Goal: Information Seeking & Learning: Learn about a topic

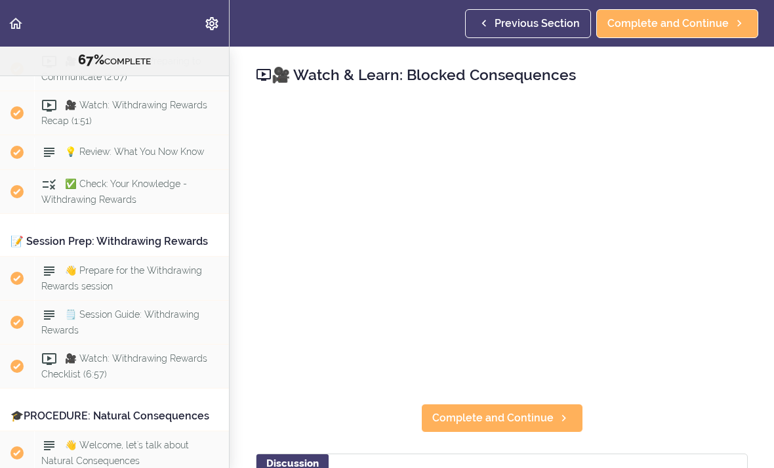
scroll to position [5475, 0]
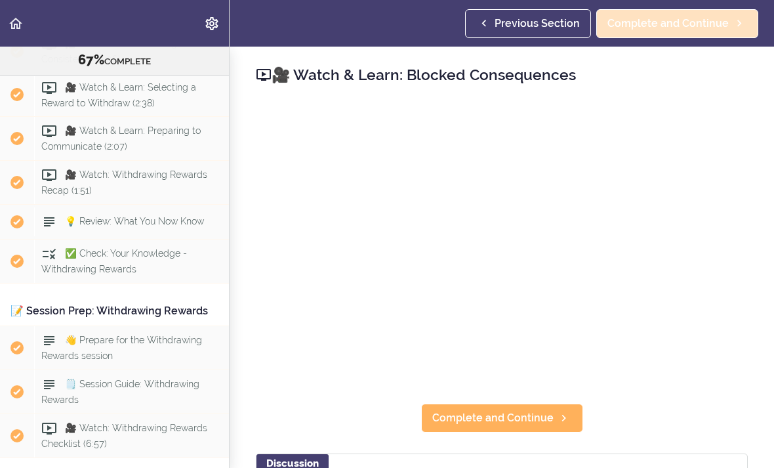
click at [675, 22] on span "Complete and Continue" at bounding box center [667, 24] width 121 height 16
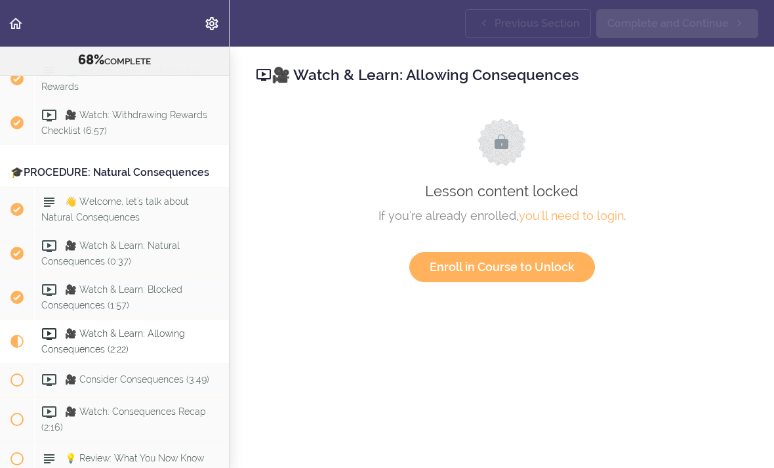
scroll to position [5970, 0]
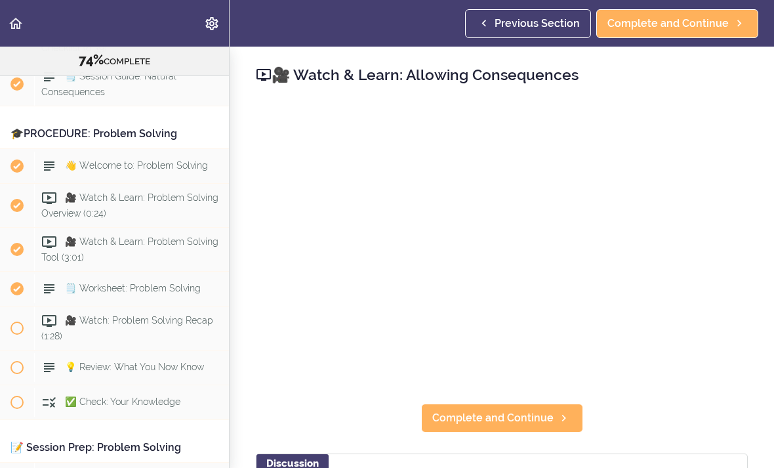
scroll to position [6396, 0]
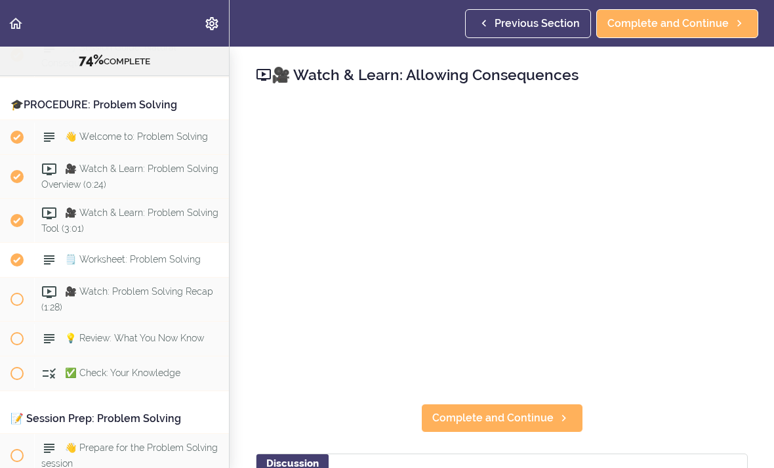
click at [123, 254] on span "🗒️ Worksheet: Problem Solving" at bounding box center [133, 259] width 136 height 10
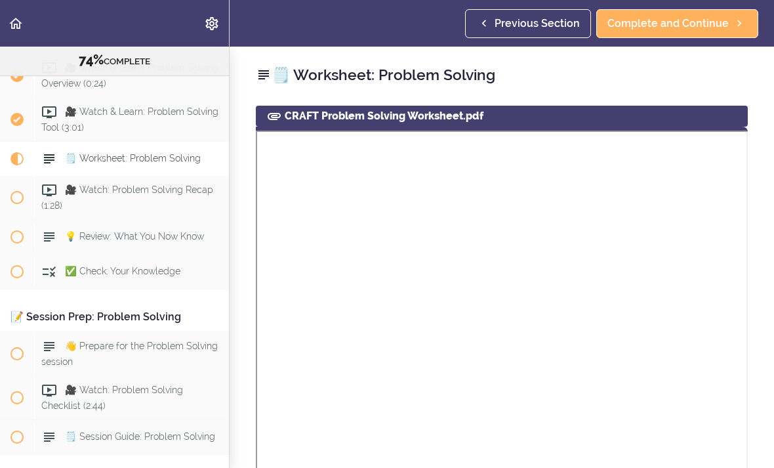
scroll to position [6501, 0]
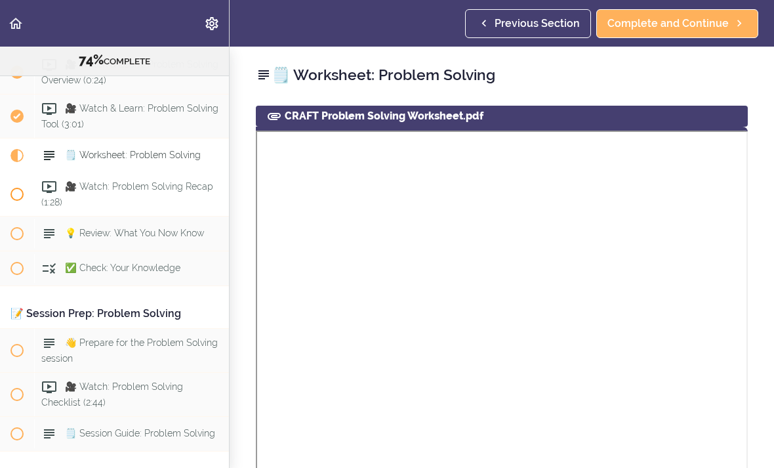
click at [127, 173] on div "🎥 Watch: Problem Solving Recap (1:28)" at bounding box center [131, 194] width 195 height 43
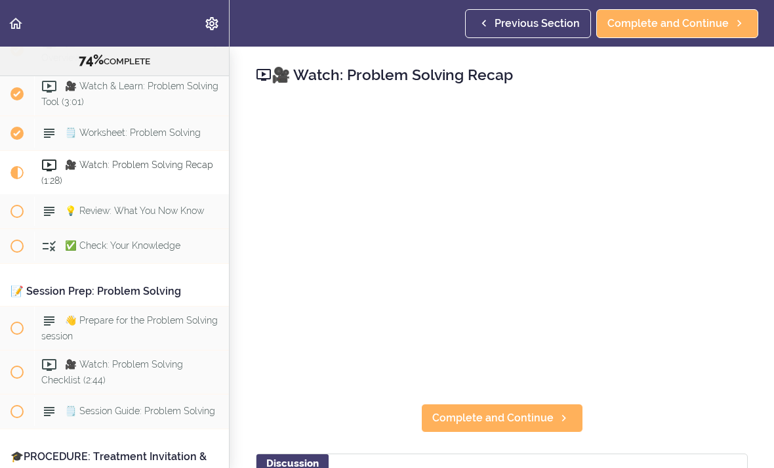
scroll to position [6535, 0]
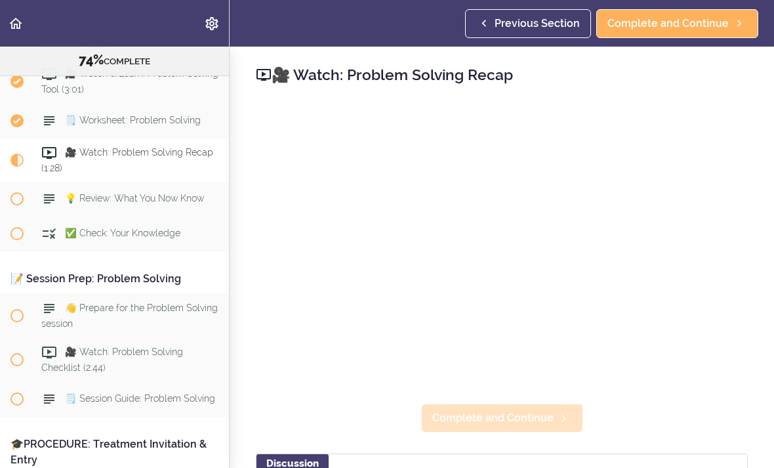
click at [504, 420] on span "Complete and Continue" at bounding box center [492, 418] width 121 height 16
click at [503, 419] on span "Complete and Continue" at bounding box center [492, 418] width 121 height 16
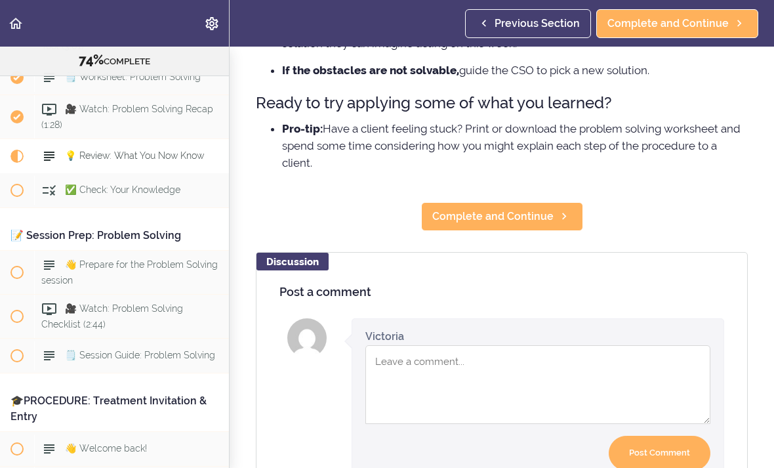
scroll to position [288, 0]
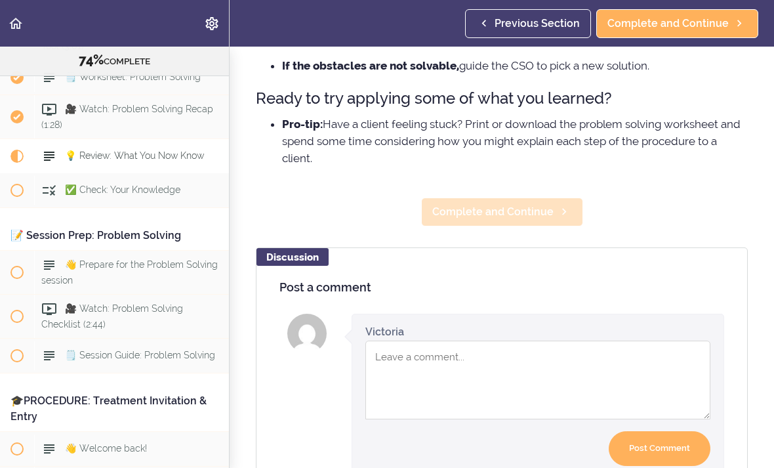
click at [493, 215] on span "Complete and Continue" at bounding box center [492, 212] width 121 height 16
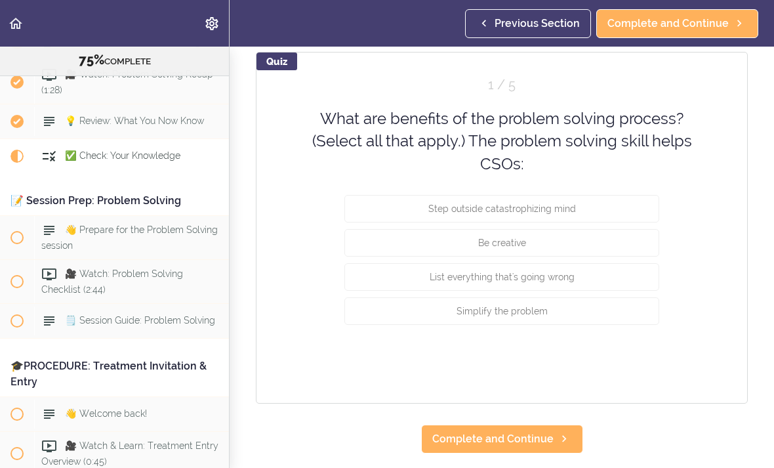
scroll to position [120, 0]
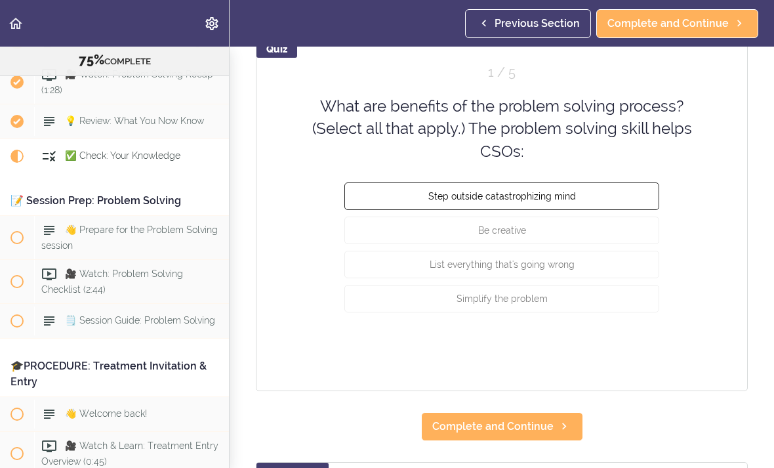
click at [594, 210] on button "Step outside catastrophizing mind" at bounding box center [501, 196] width 315 height 28
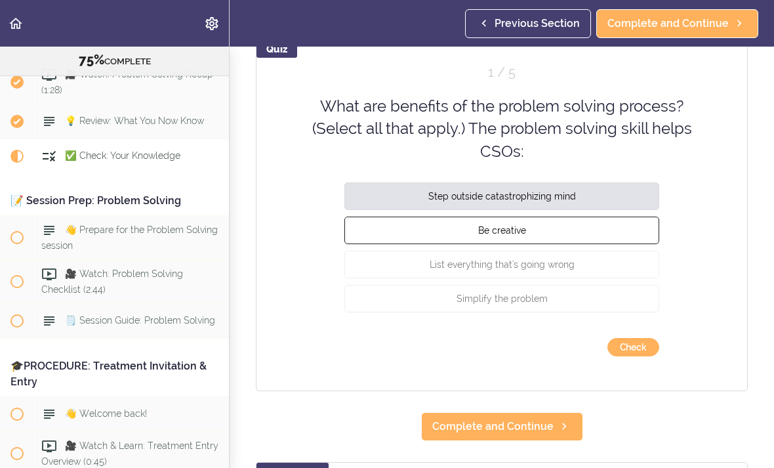
click at [590, 244] on button "Be creative" at bounding box center [501, 230] width 315 height 28
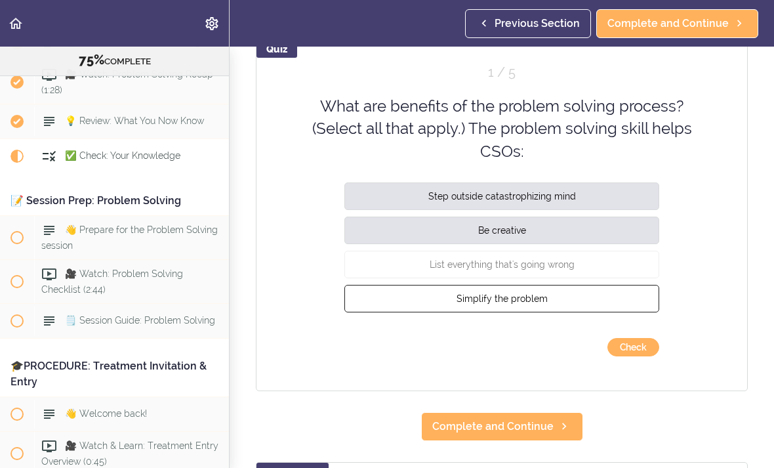
click at [571, 312] on button "Simplify the problem" at bounding box center [501, 299] width 315 height 28
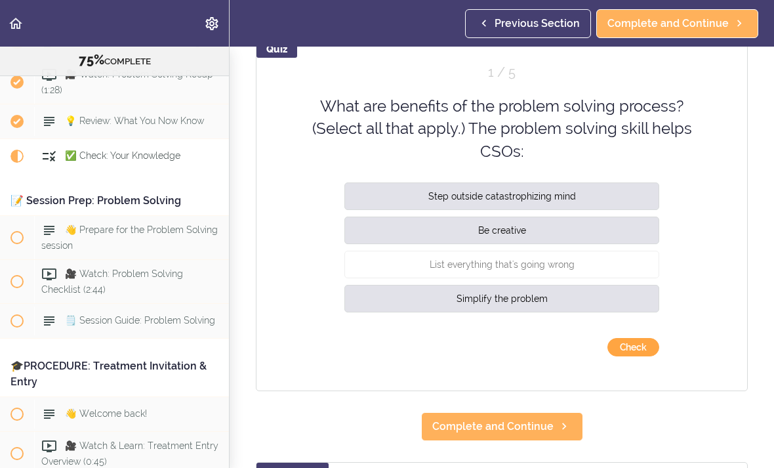
click at [641, 356] on button "Check" at bounding box center [633, 347] width 52 height 18
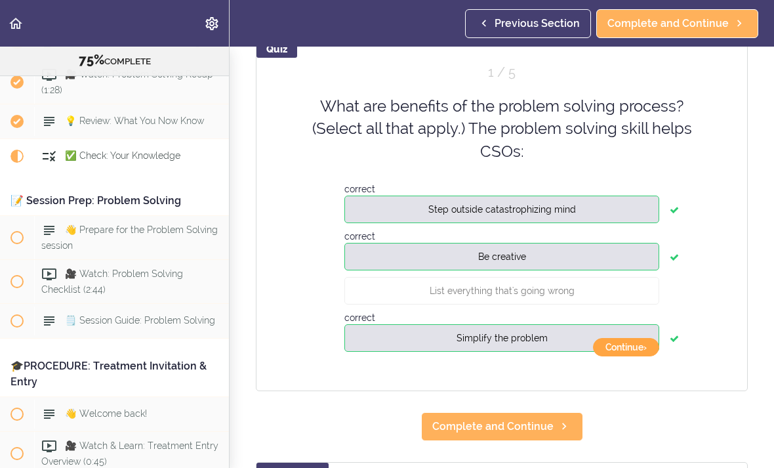
click at [638, 356] on button "Continue ›" at bounding box center [626, 347] width 66 height 18
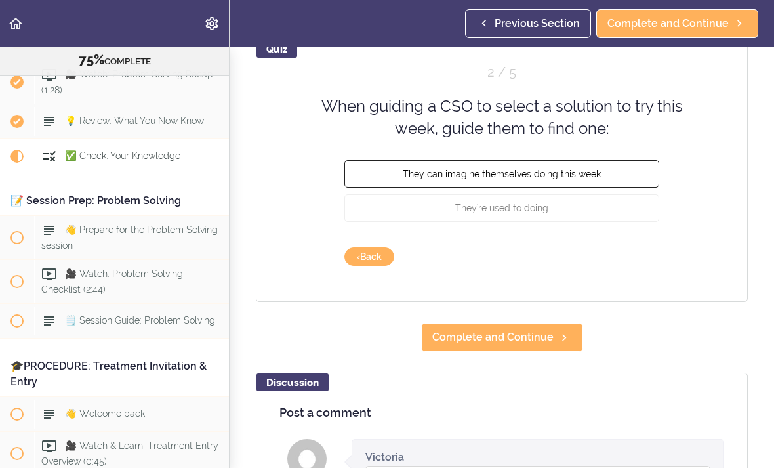
click at [532, 184] on button "They can imagine themselves doing this week" at bounding box center [501, 173] width 315 height 28
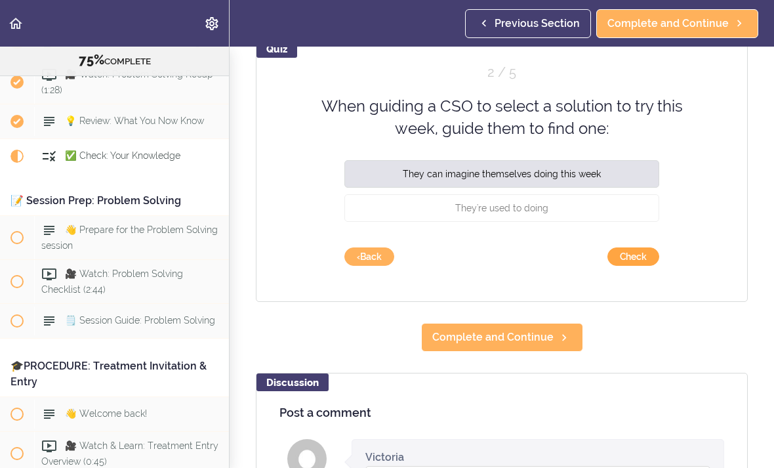
click at [645, 266] on button "Check" at bounding box center [633, 256] width 52 height 18
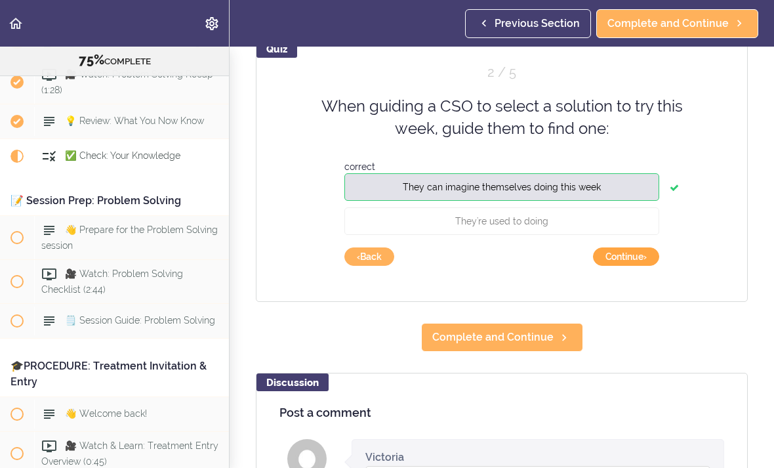
click at [636, 266] on button "Continue ›" at bounding box center [626, 256] width 66 height 18
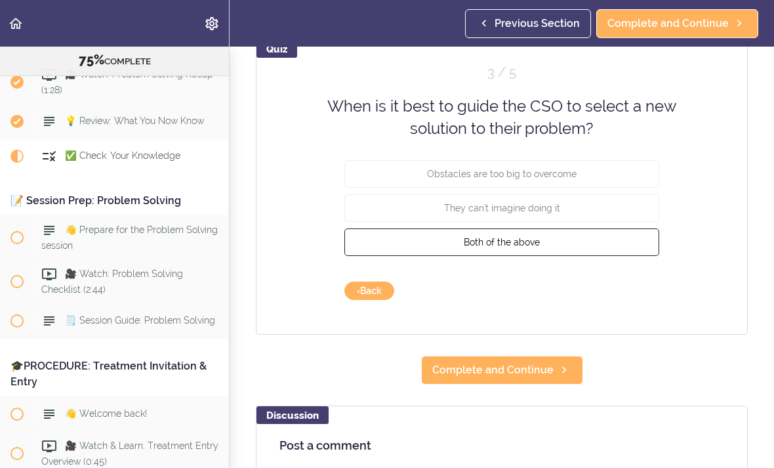
click at [514, 247] on span "Both of the above" at bounding box center [502, 241] width 76 height 10
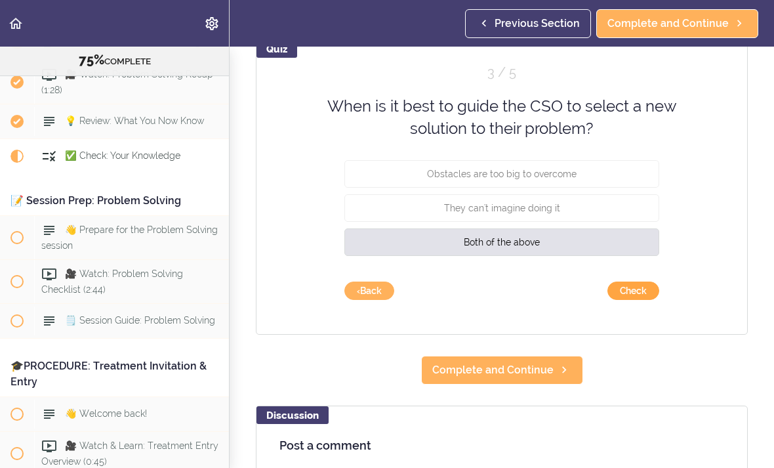
click at [639, 300] on button "Check" at bounding box center [633, 290] width 52 height 18
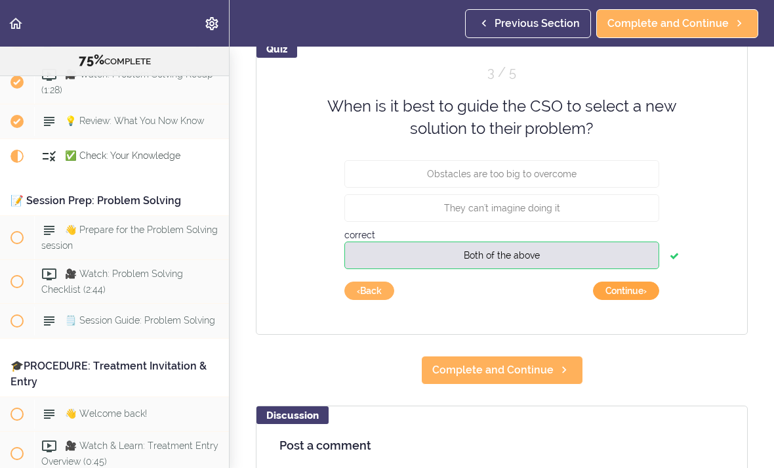
click at [639, 300] on button "Continue ›" at bounding box center [626, 290] width 66 height 18
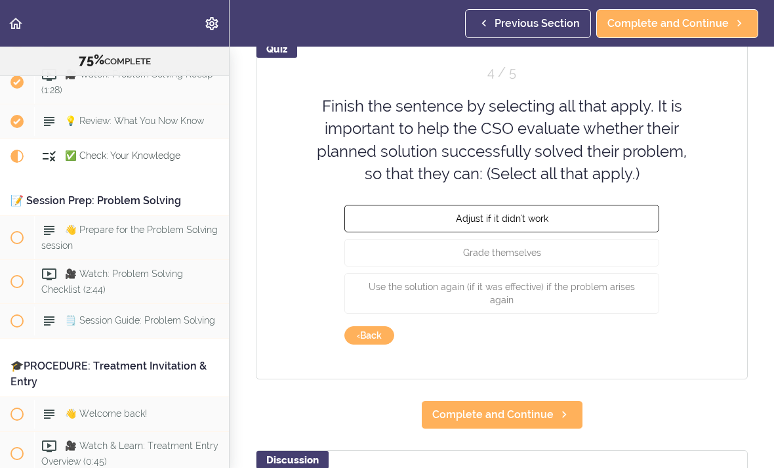
click at [561, 232] on button "Adjust if it didn't work" at bounding box center [501, 219] width 315 height 28
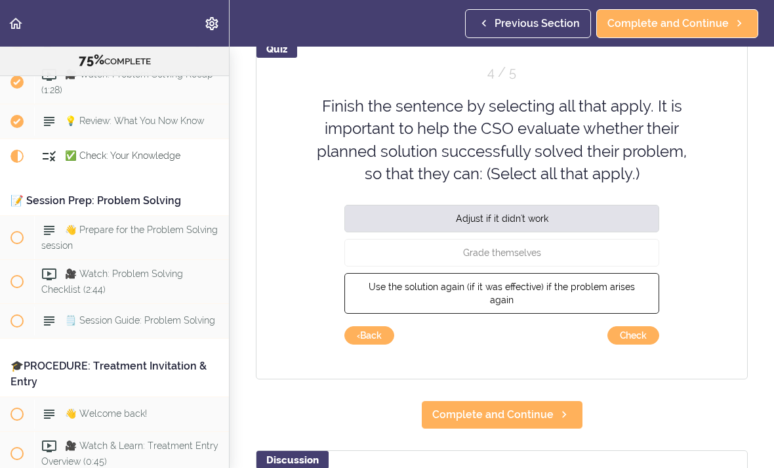
click at [562, 312] on button "Use the solution again (if it was effective) if the problem arises again" at bounding box center [501, 293] width 315 height 41
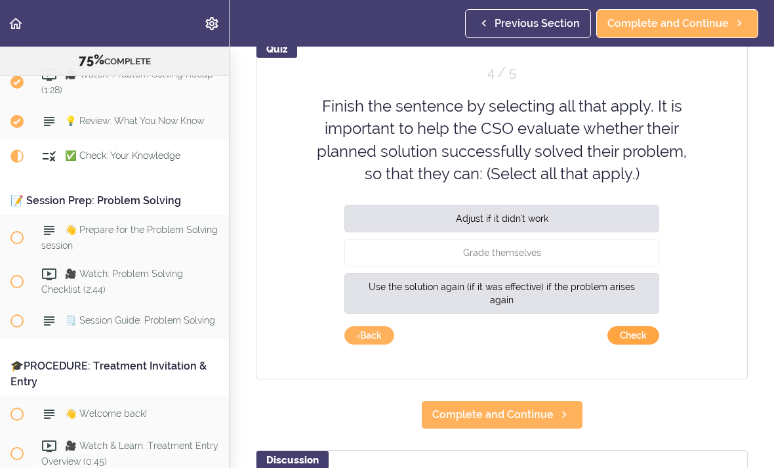
click at [634, 344] on button "Check" at bounding box center [633, 335] width 52 height 18
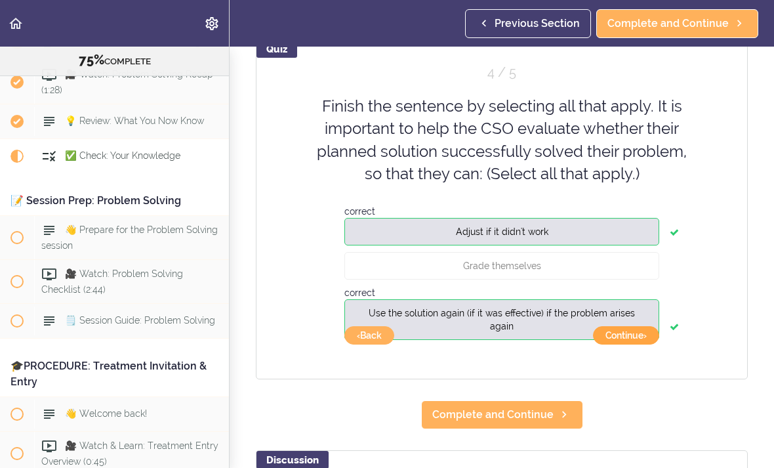
click at [642, 344] on button "Continue ›" at bounding box center [626, 335] width 66 height 18
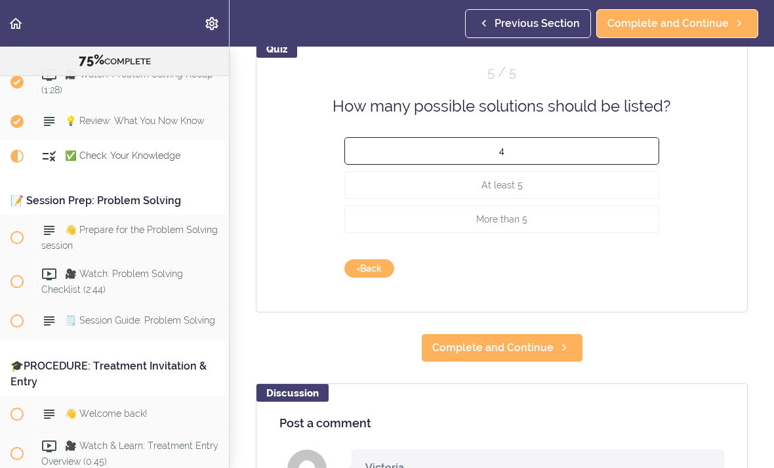
click at [548, 159] on button "4" at bounding box center [501, 151] width 315 height 28
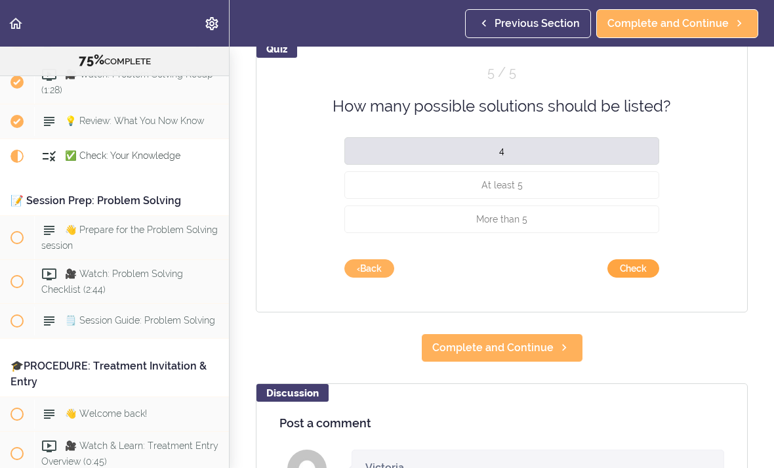
click at [645, 277] on button "Check" at bounding box center [633, 268] width 52 height 18
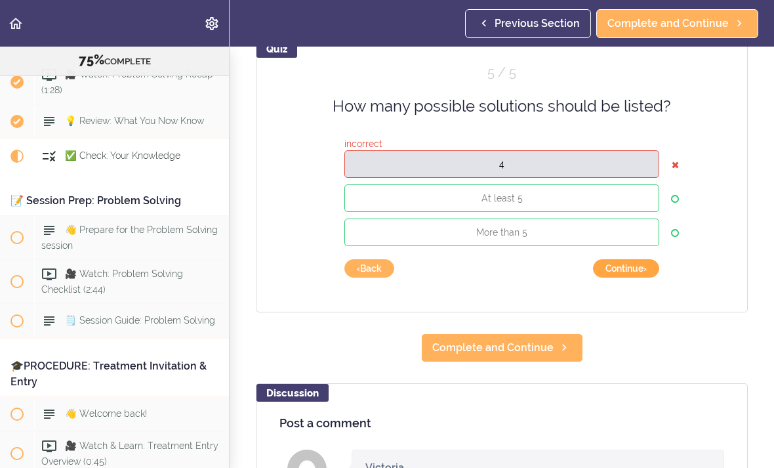
click at [634, 277] on button "Continue ›" at bounding box center [626, 268] width 66 height 18
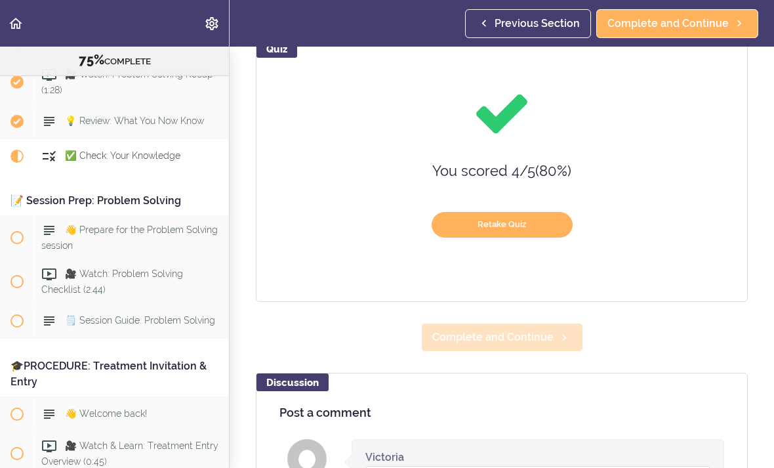
click at [527, 345] on span "Complete and Continue" at bounding box center [492, 337] width 121 height 16
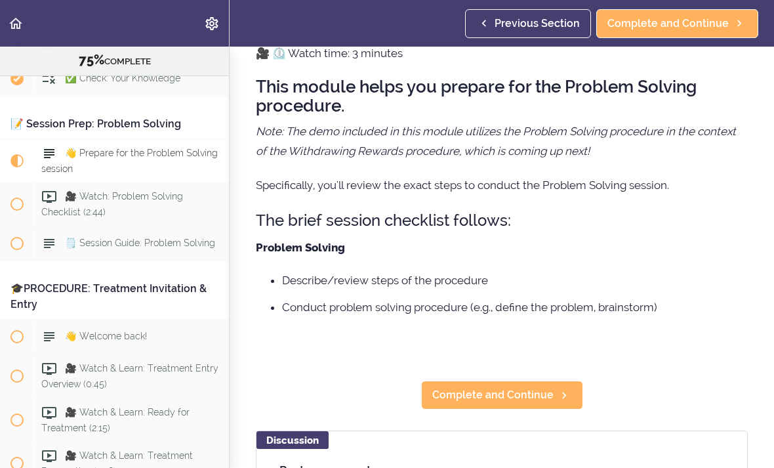
scroll to position [72, 0]
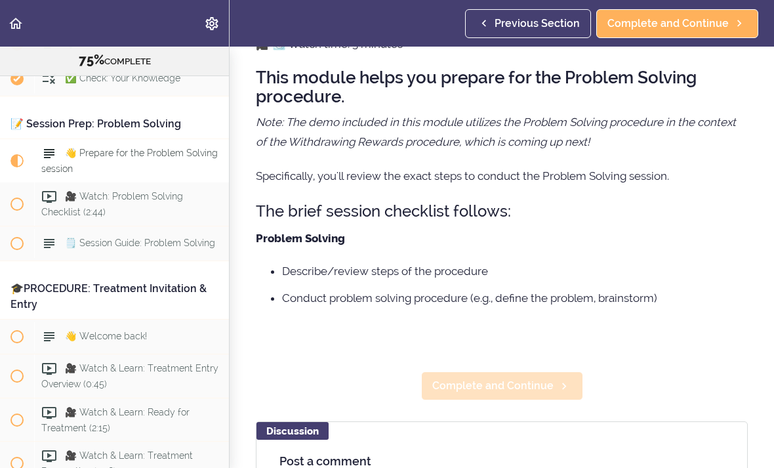
click at [505, 398] on link "Complete and Continue" at bounding box center [502, 385] width 162 height 29
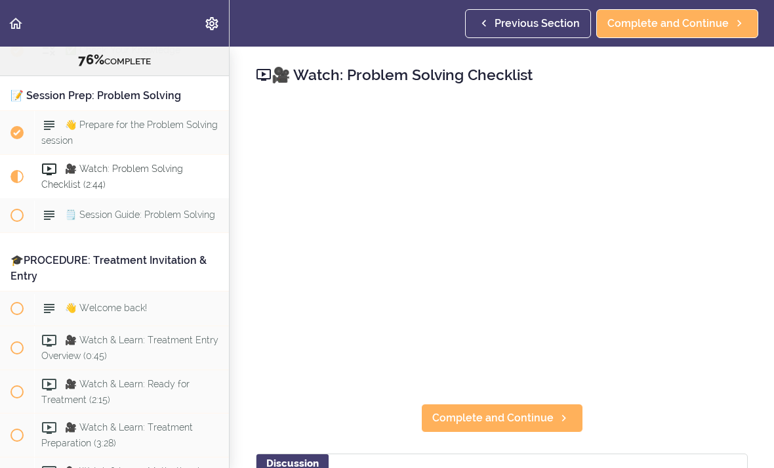
scroll to position [6735, 0]
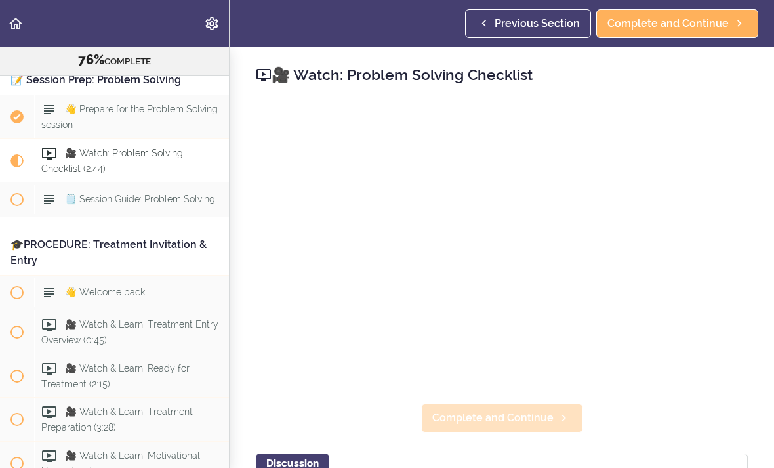
click at [507, 403] on link "Complete and Continue" at bounding box center [502, 417] width 162 height 29
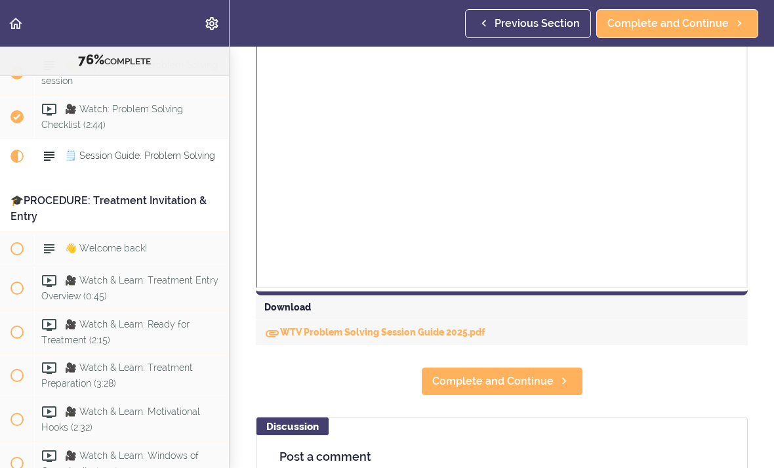
scroll to position [434, 0]
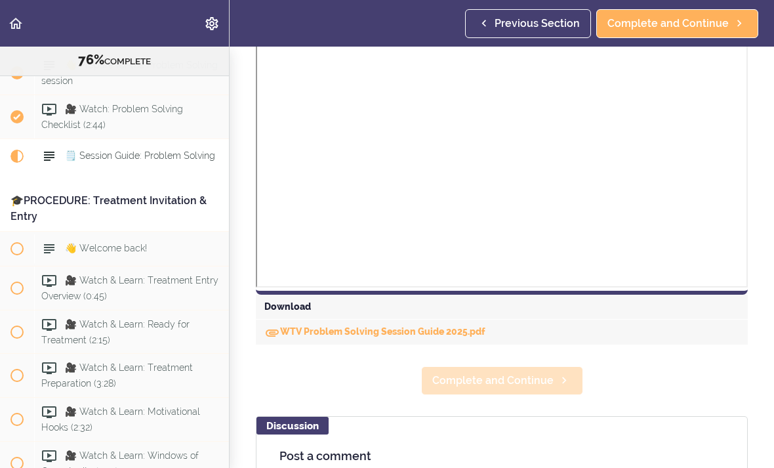
click at [521, 387] on span "Complete and Continue" at bounding box center [492, 381] width 121 height 16
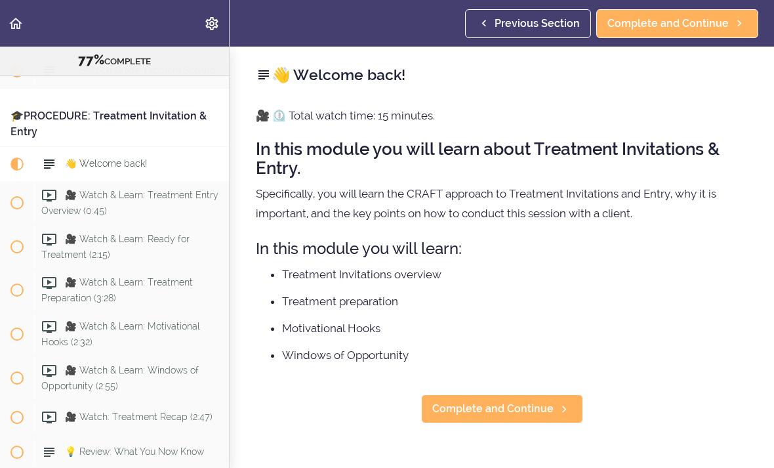
scroll to position [6871, 0]
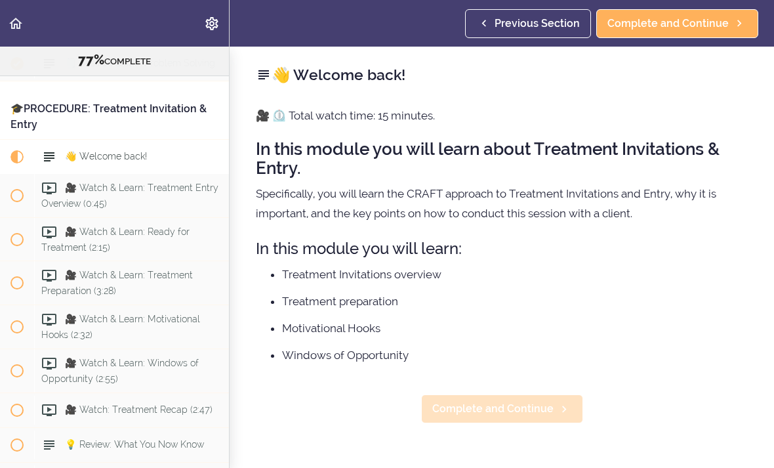
click at [508, 407] on span "Complete and Continue" at bounding box center [492, 409] width 121 height 16
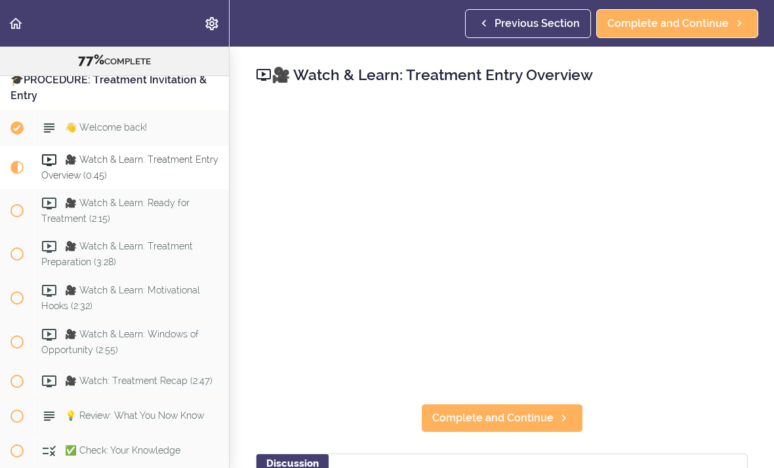
scroll to position [6906, 0]
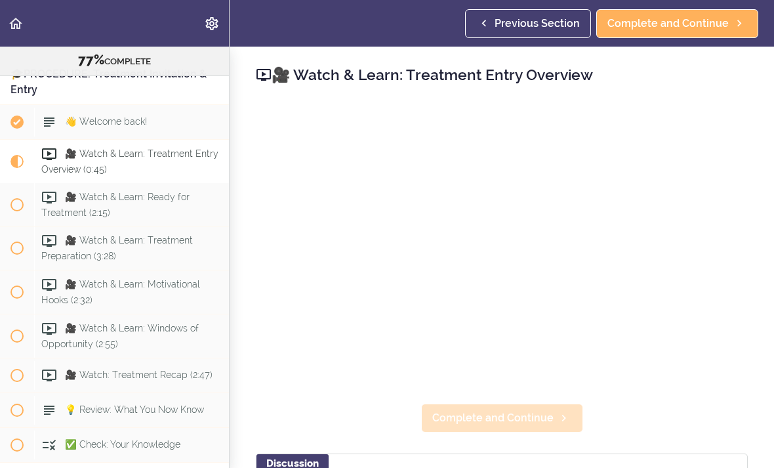
click at [480, 421] on span "Complete and Continue" at bounding box center [492, 418] width 121 height 16
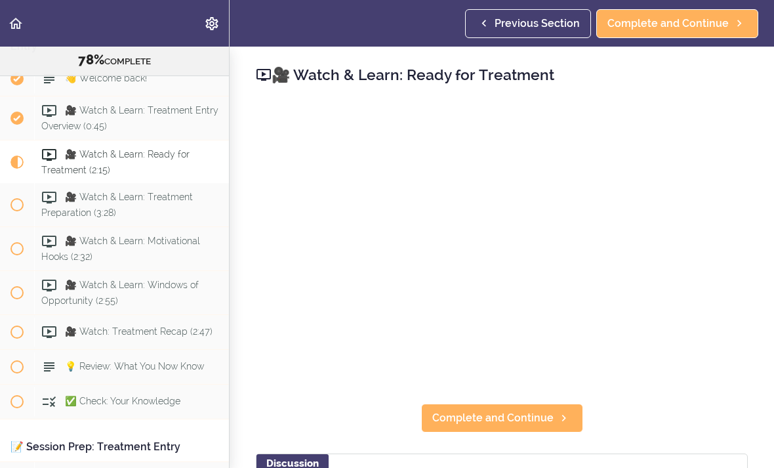
scroll to position [6950, 0]
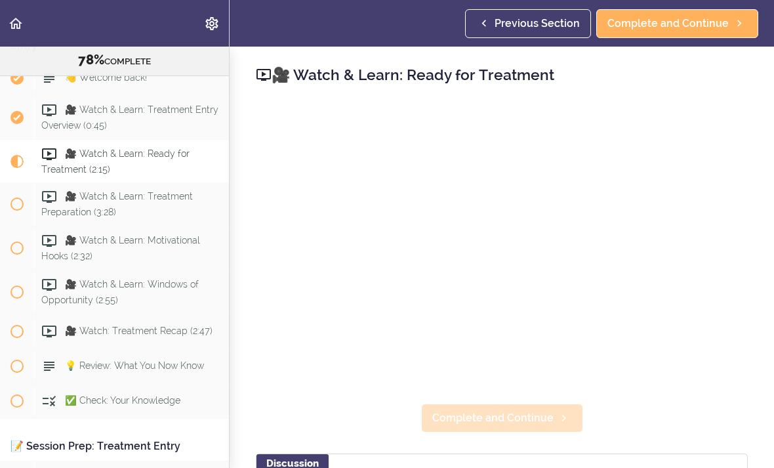
click at [504, 426] on link "Complete and Continue" at bounding box center [502, 417] width 162 height 29
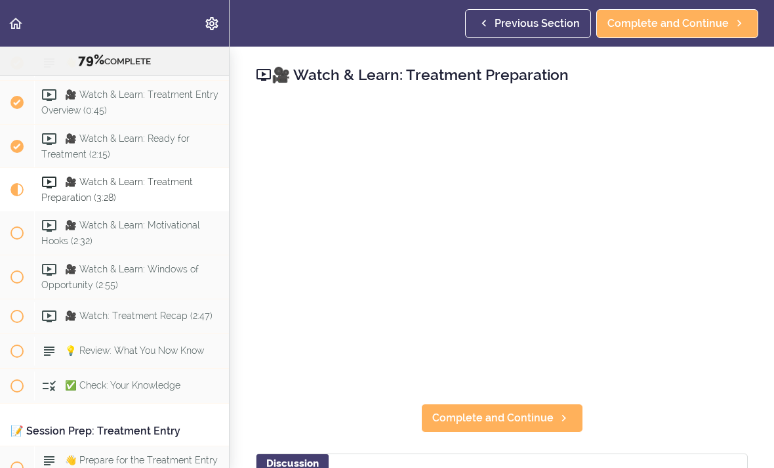
scroll to position [6968, 0]
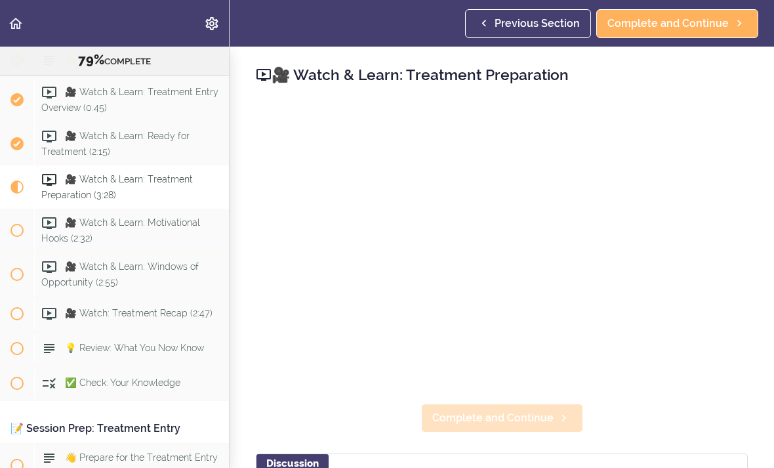
click at [523, 420] on span "Complete and Continue" at bounding box center [492, 418] width 121 height 16
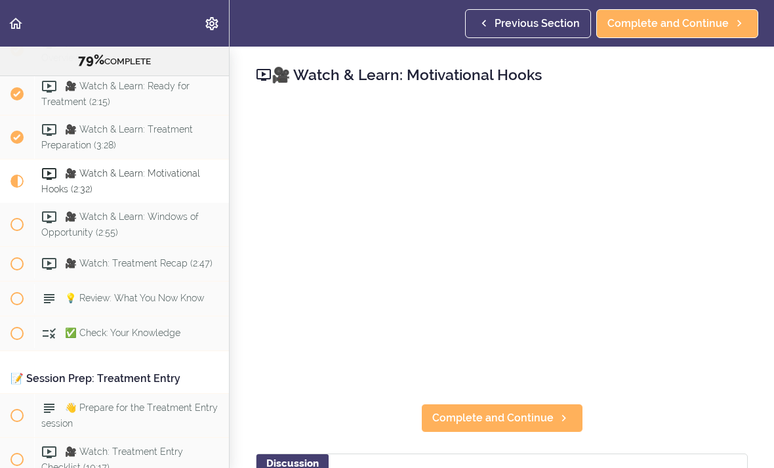
scroll to position [7037, 0]
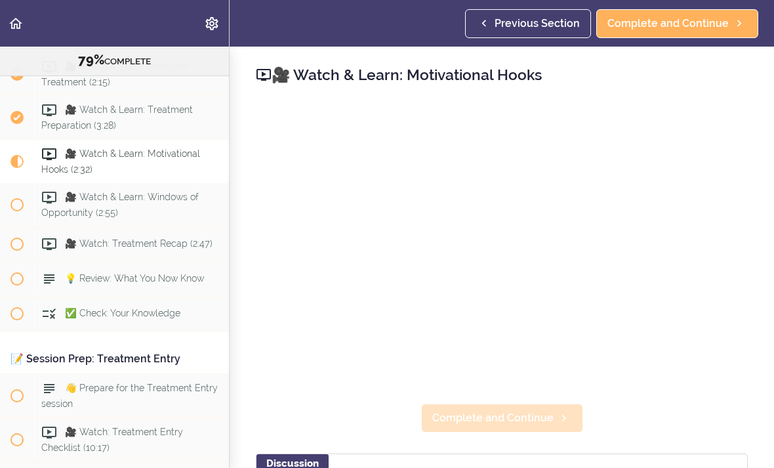
click at [516, 411] on span "Complete and Continue" at bounding box center [492, 418] width 121 height 16
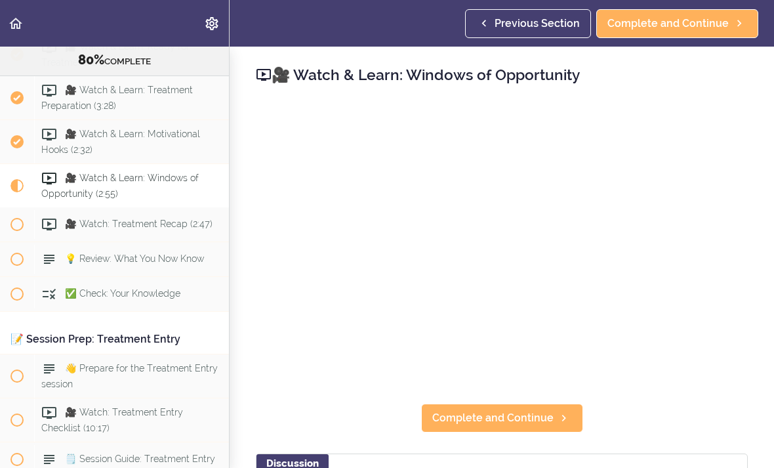
scroll to position [7081, 0]
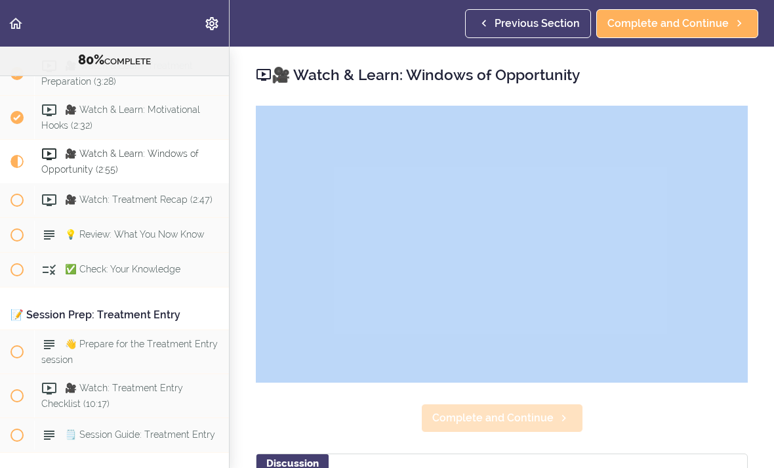
click at [528, 415] on span "Complete and Continue" at bounding box center [492, 418] width 121 height 16
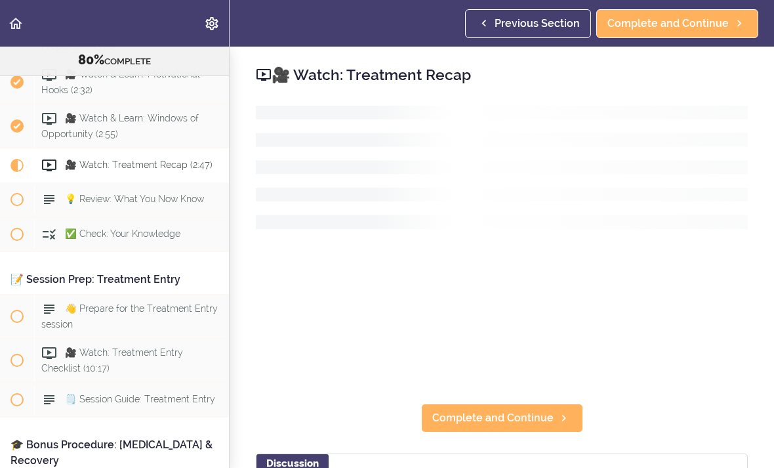
scroll to position [7125, 0]
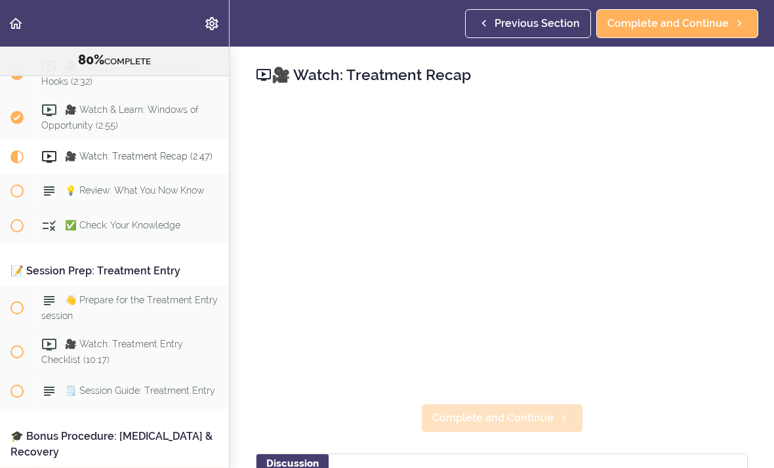
click at [510, 425] on span "Complete and Continue" at bounding box center [492, 418] width 121 height 16
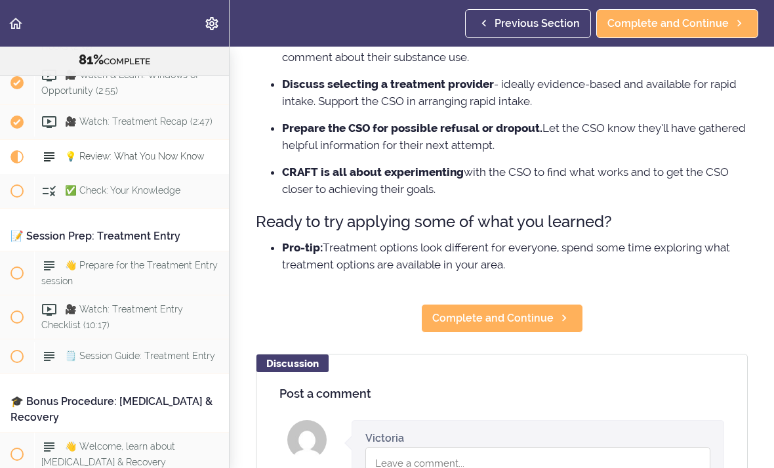
scroll to position [288, 0]
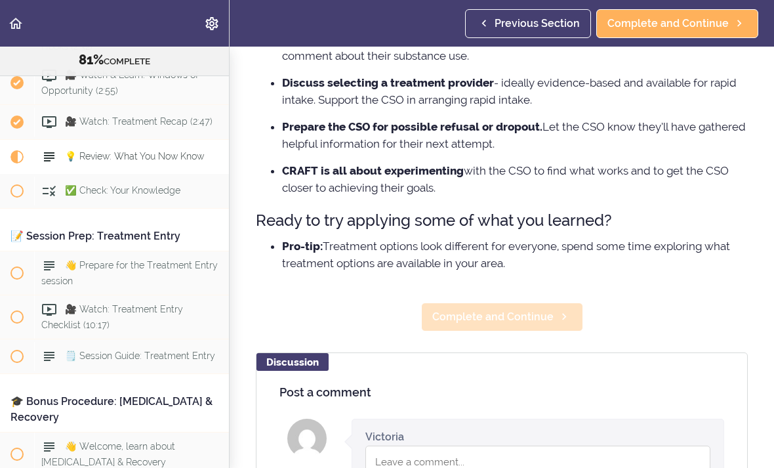
click at [506, 326] on link "Complete and Continue" at bounding box center [502, 316] width 162 height 29
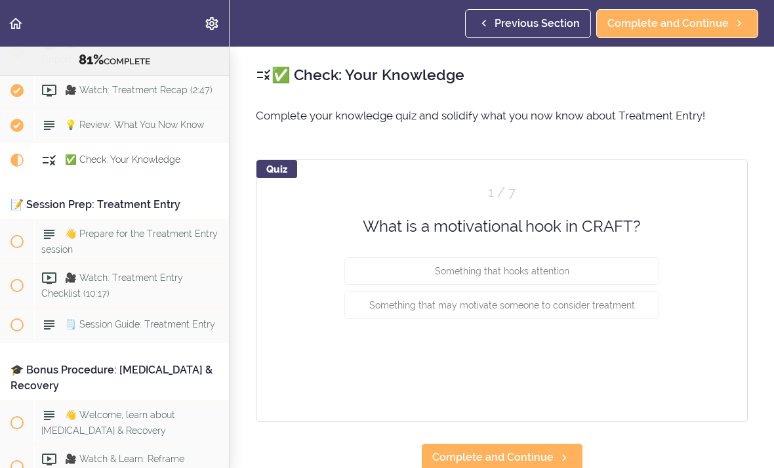
scroll to position [7195, 0]
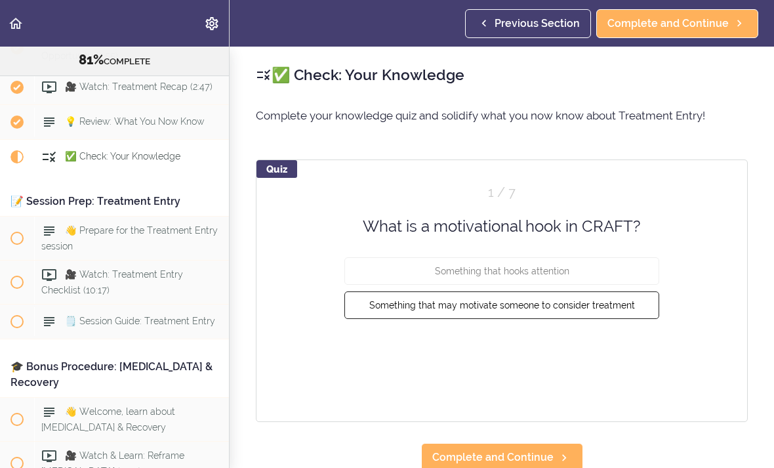
click at [540, 317] on button "Something that may motivate someone to consider treatment" at bounding box center [501, 305] width 315 height 28
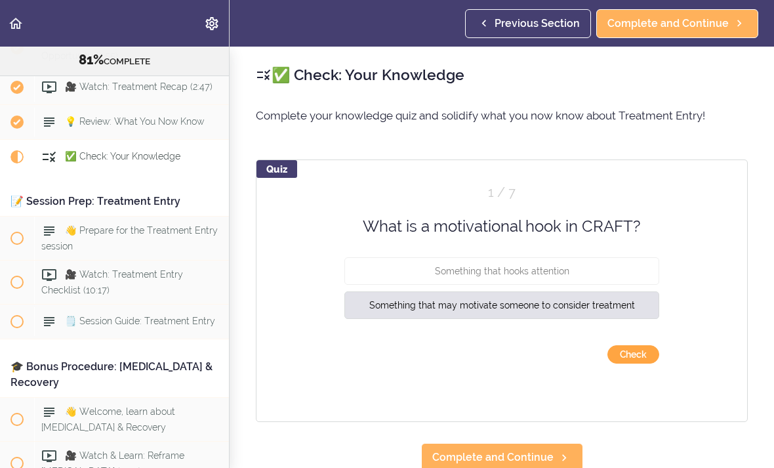
click at [649, 349] on button "Check" at bounding box center [633, 354] width 52 height 18
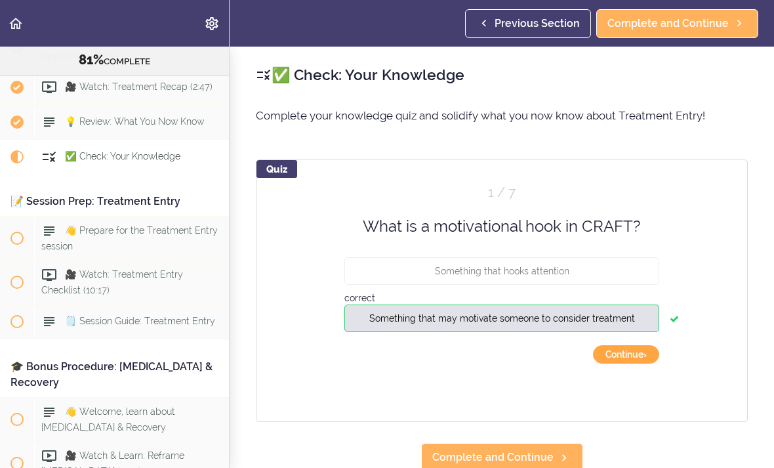
click at [633, 354] on button "Continue ›" at bounding box center [626, 354] width 66 height 18
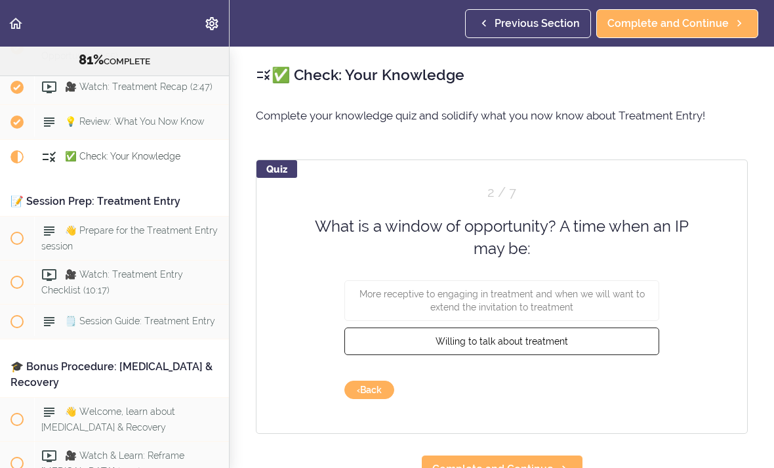
click at [595, 346] on button "Willing to talk about treatment" at bounding box center [501, 341] width 315 height 28
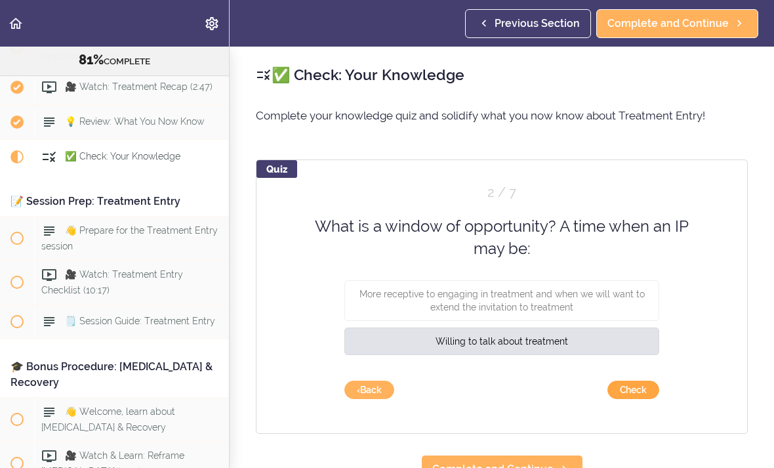
click at [642, 384] on button "Check" at bounding box center [633, 389] width 52 height 18
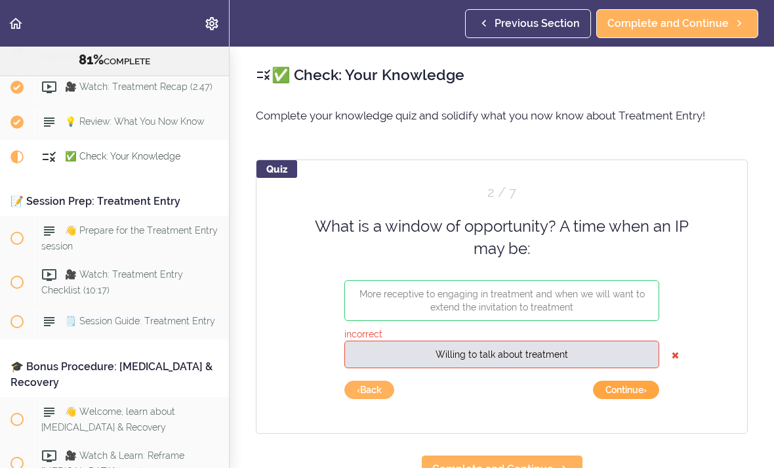
click at [635, 394] on button "Continue ›" at bounding box center [626, 389] width 66 height 18
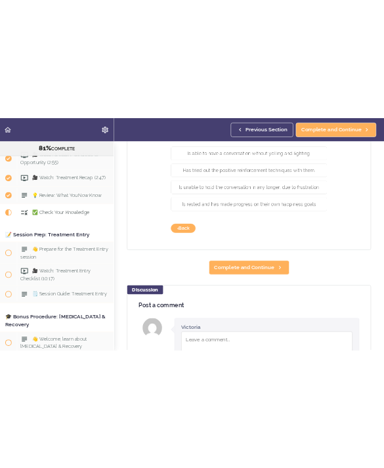
scroll to position [7159, 0]
